Goal: Browse casually

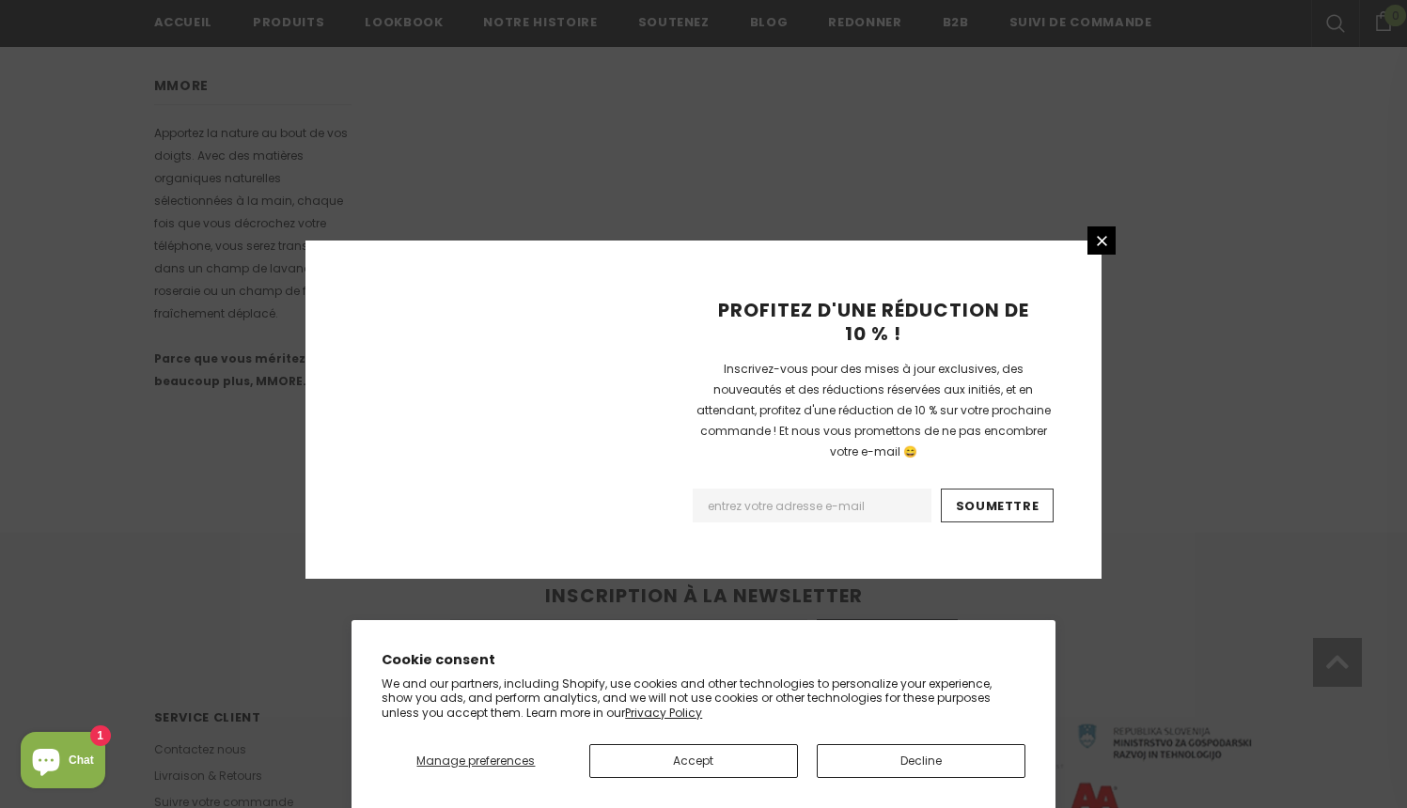
scroll to position [1164, 0]
